Goal: Task Accomplishment & Management: Manage account settings

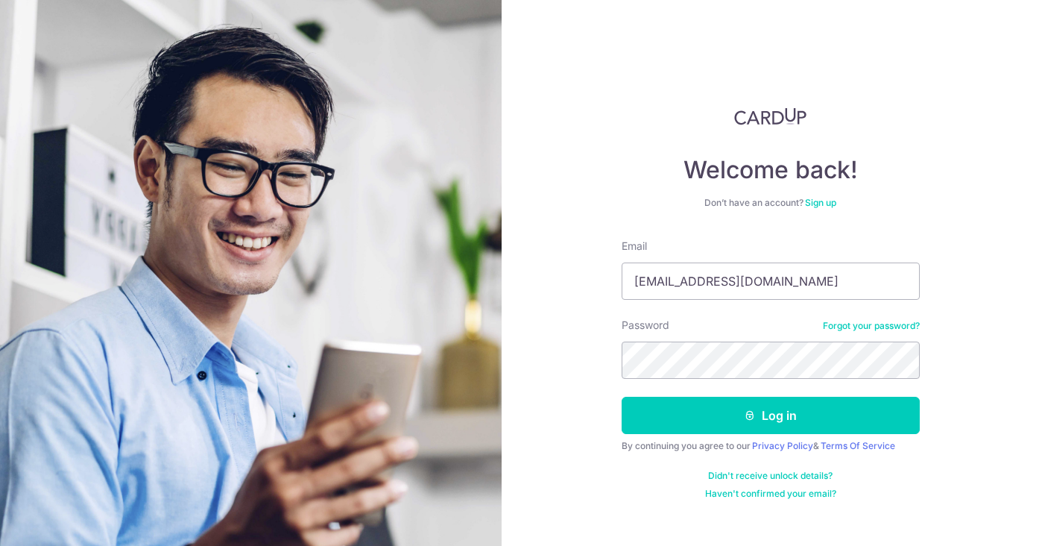
type input "[EMAIL_ADDRESS][DOMAIN_NAME]"
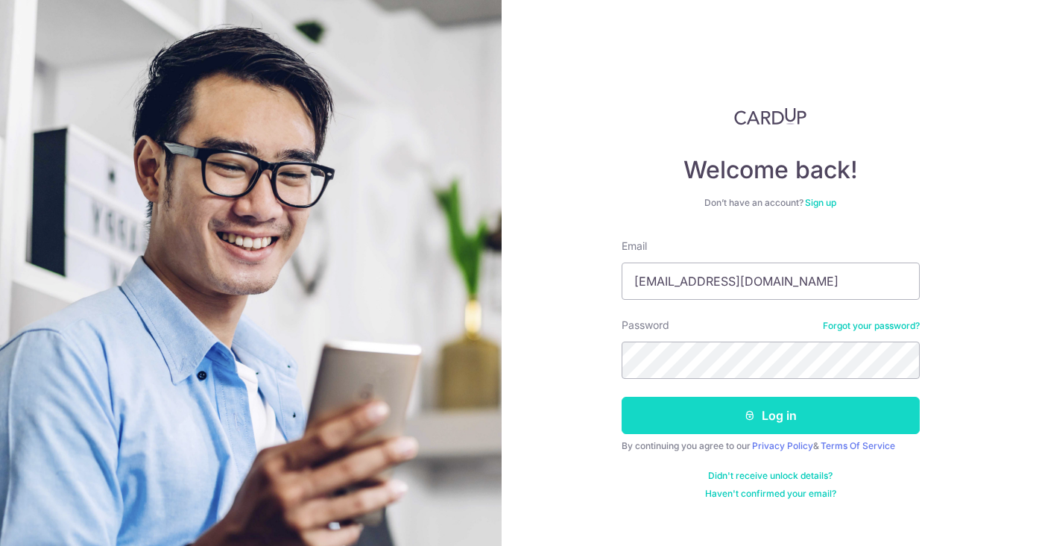
click at [781, 429] on button "Log in" at bounding box center [771, 415] width 298 height 37
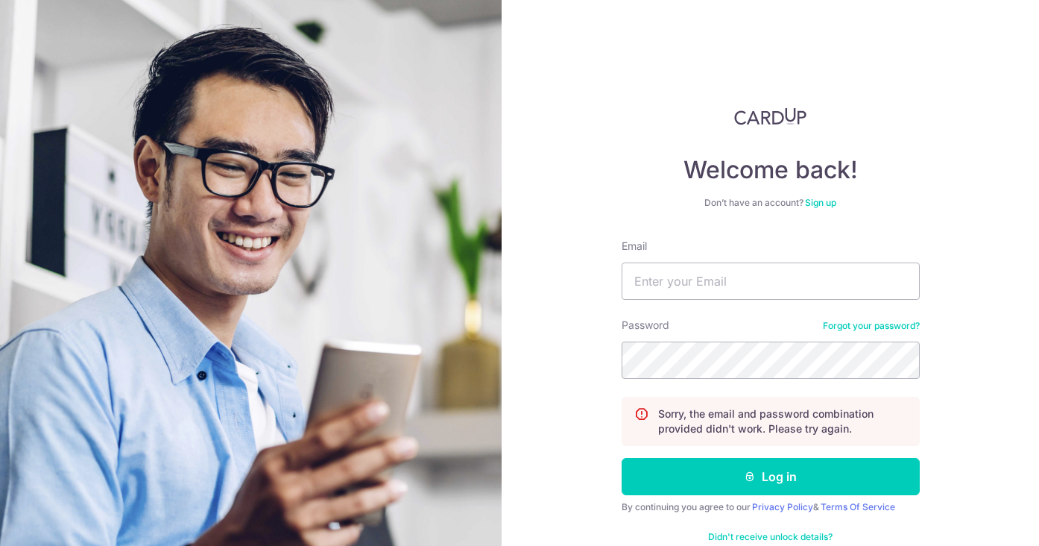
click at [898, 324] on link "Forgot your password?" at bounding box center [871, 326] width 97 height 12
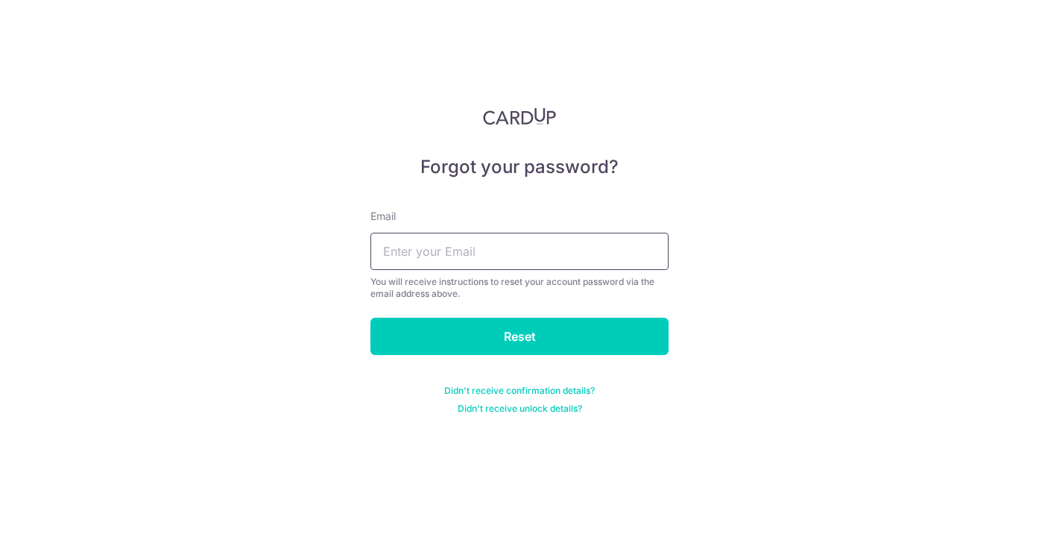
click at [590, 244] on input "text" at bounding box center [519, 251] width 298 height 37
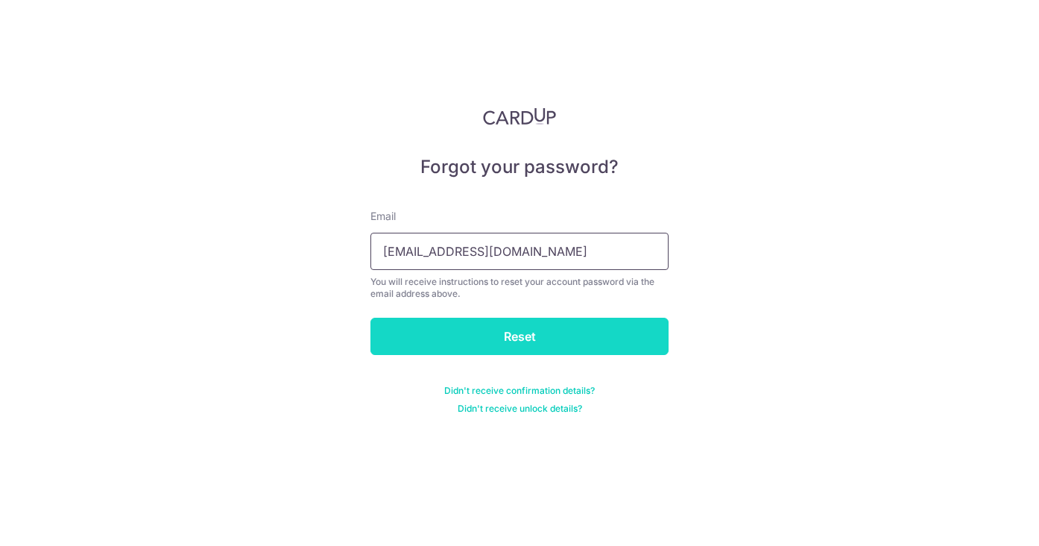
type input "[EMAIL_ADDRESS][DOMAIN_NAME]"
click at [555, 326] on input "Reset" at bounding box center [519, 336] width 298 height 37
